Goal: Information Seeking & Learning: Check status

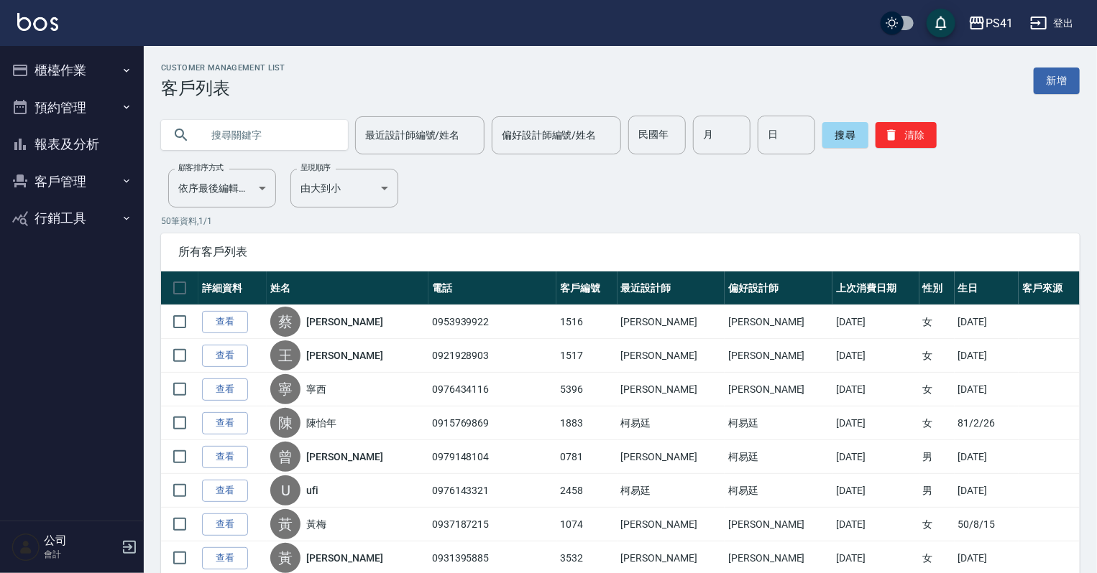
click at [229, 126] on input "text" at bounding box center [268, 135] width 135 height 39
type input "[PERSON_NAME]"
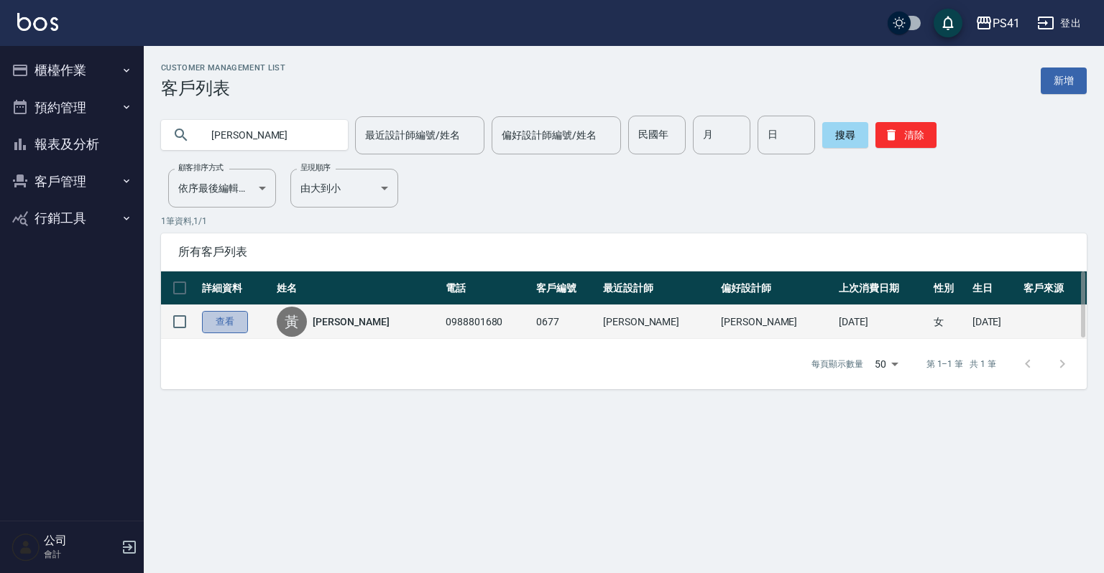
click at [231, 322] on link "查看" at bounding box center [225, 322] width 46 height 22
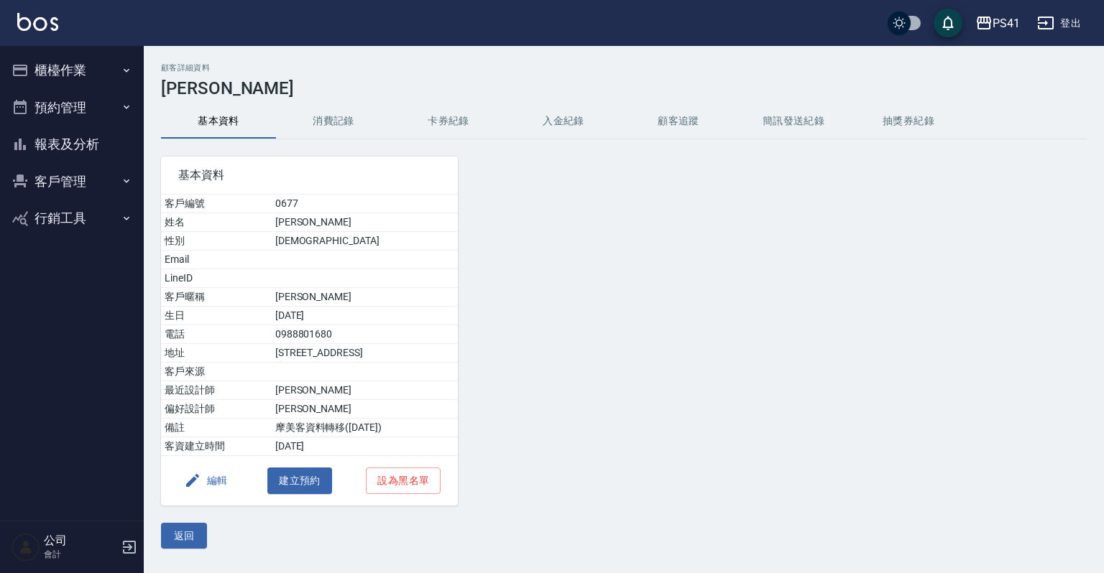
click at [338, 126] on button "消費記錄" at bounding box center [333, 121] width 115 height 34
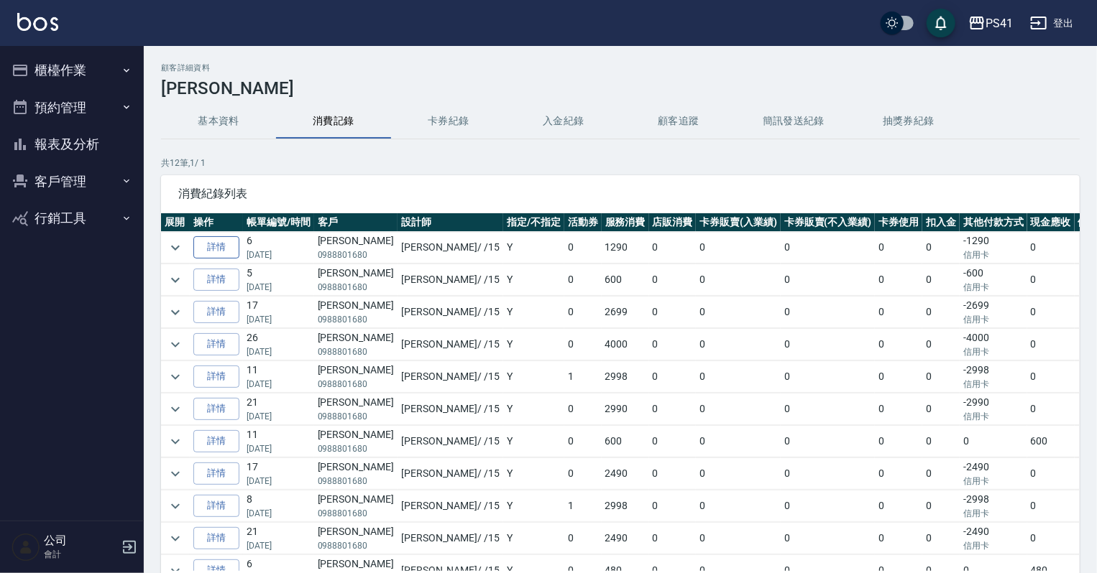
click at [233, 245] on link "詳情" at bounding box center [216, 247] width 46 height 22
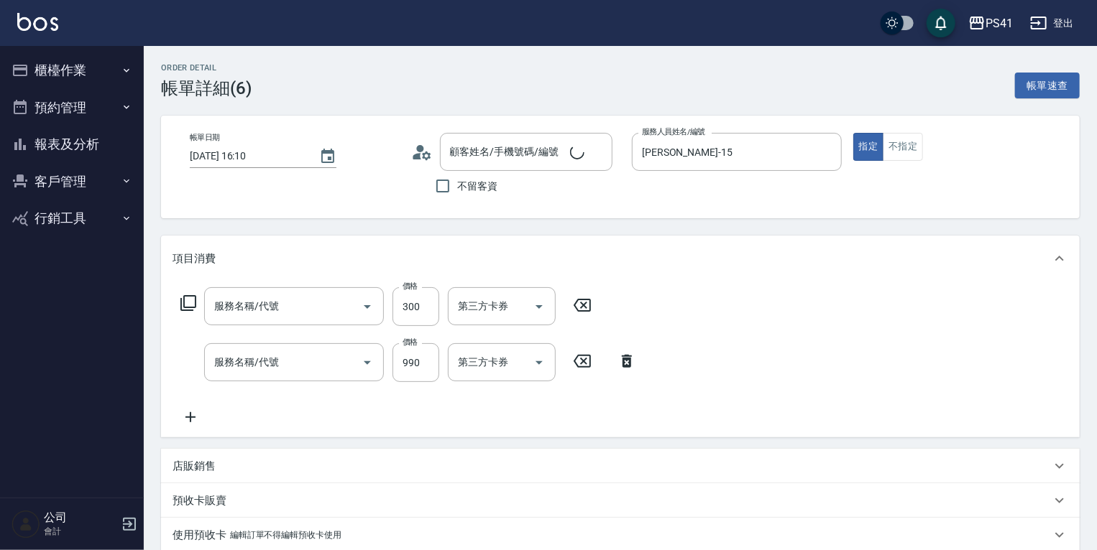
type input "[DATE] 16:10"
type input "[PERSON_NAME]-15"
type input "剪髮(2300)"
type input "髮原素頭皮養護-活動(7990)"
type input "[PERSON_NAME]/0988801680/0677"
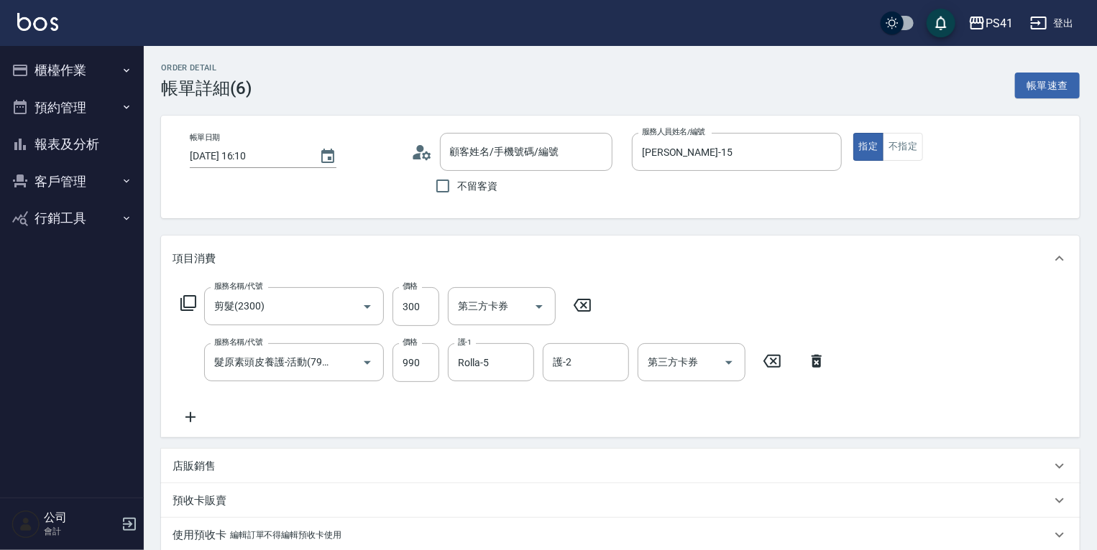
type input "信用卡"
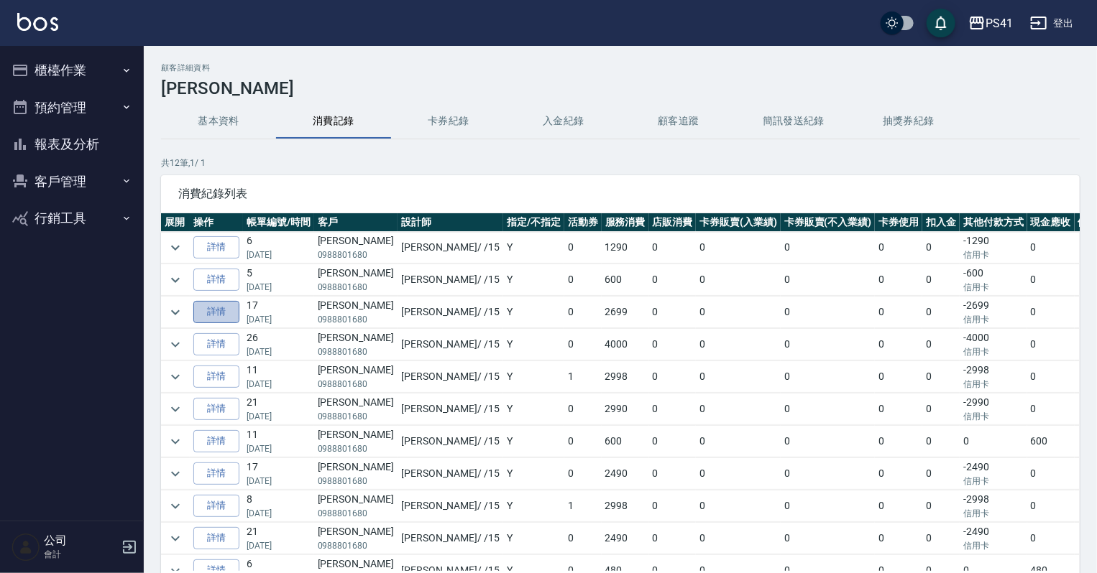
click at [213, 315] on link "詳情" at bounding box center [216, 312] width 46 height 22
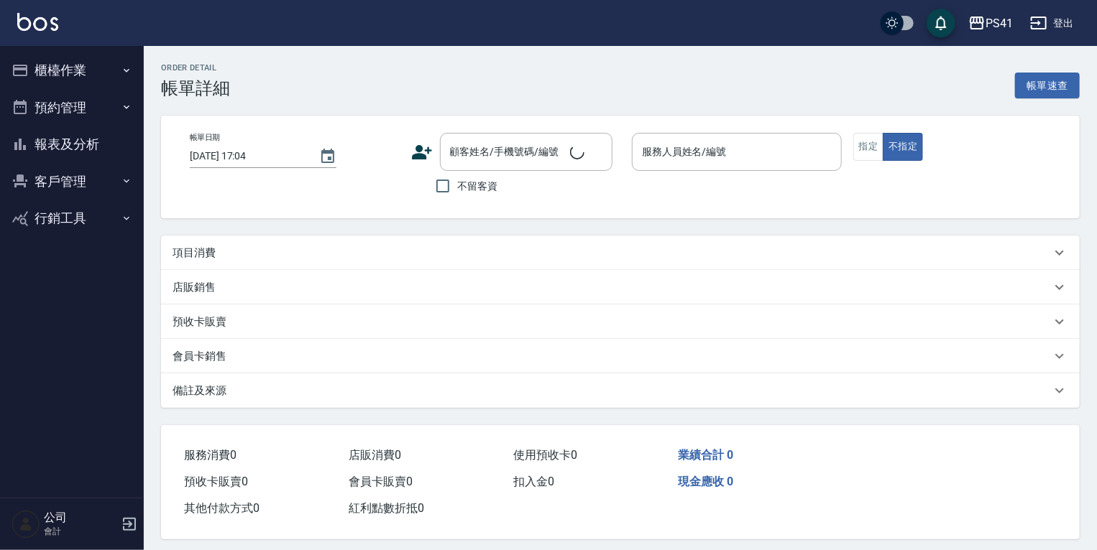
type input "[DATE] 19:33"
type input "[PERSON_NAME]-15"
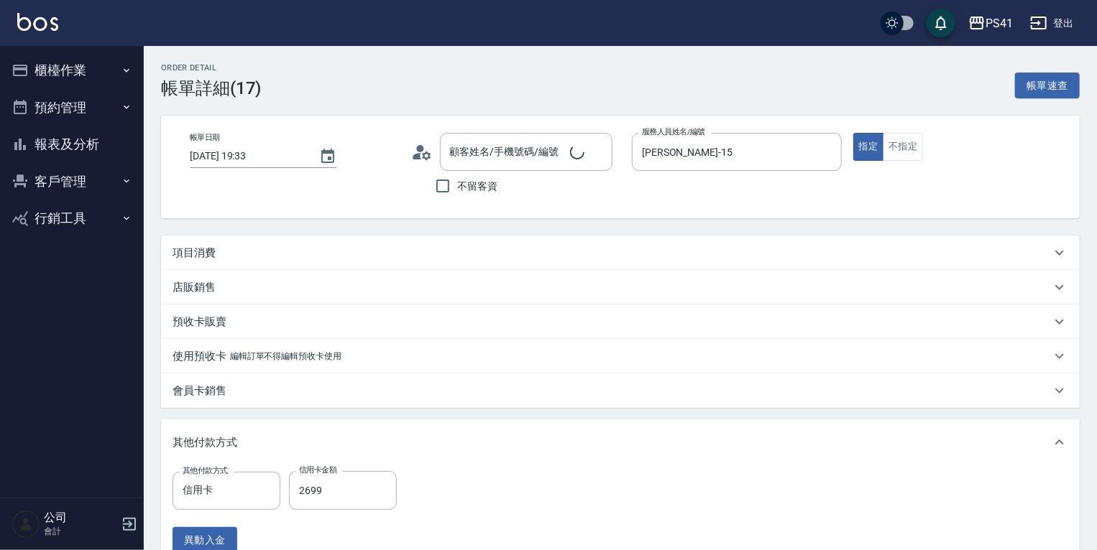
type input "[PERSON_NAME]/0988801680/0677"
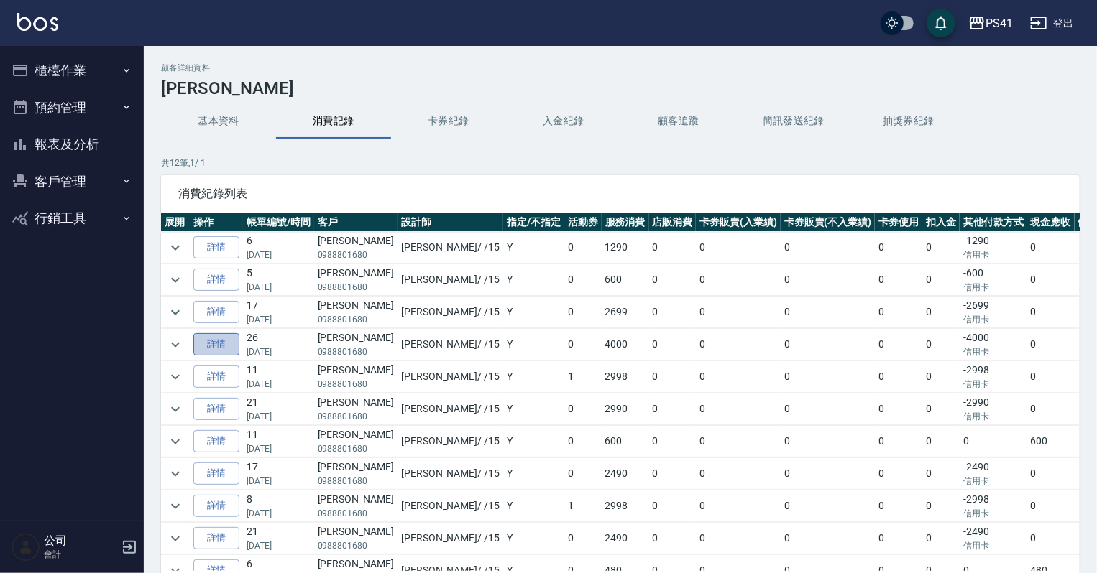
click at [229, 341] on link "詳情" at bounding box center [216, 344] width 46 height 22
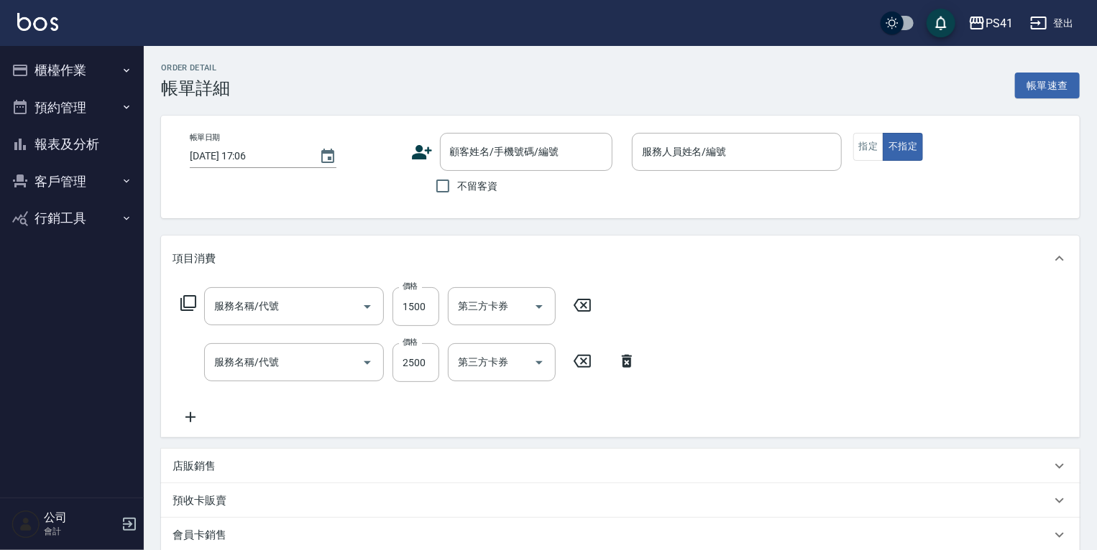
type input "原價1201~1500護髮(51500)"
type input "1999以下燙髮(31999)"
type input "[DATE] 20:03"
type input "[PERSON_NAME]-15"
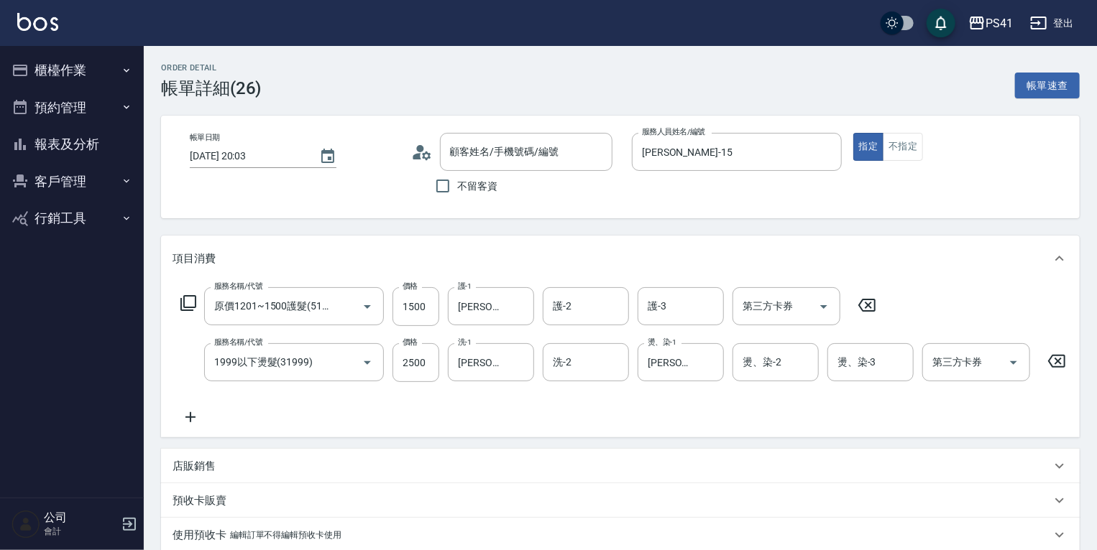
type input "[PERSON_NAME]/0988801680/0677"
